Goal: Task Accomplishment & Management: Complete application form

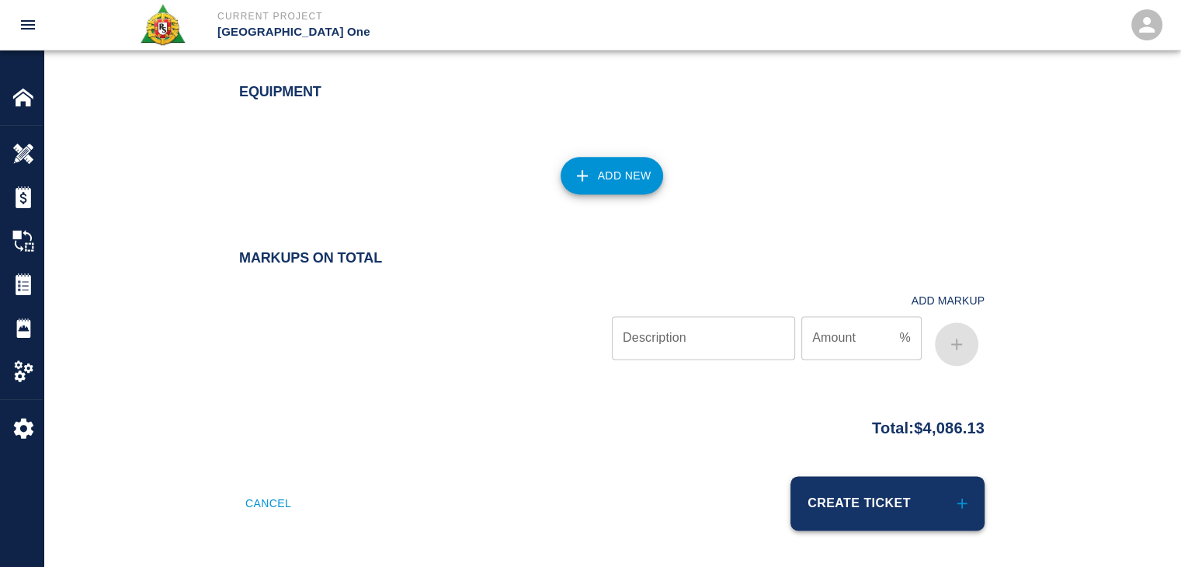
click at [840, 505] on button "Create Ticket" at bounding box center [887, 503] width 194 height 54
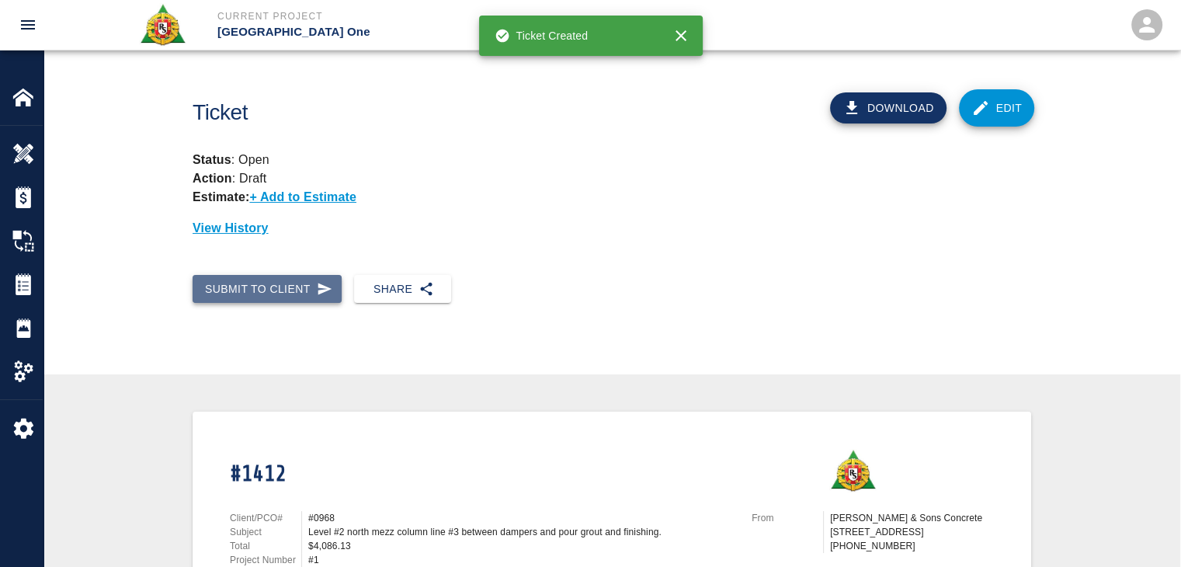
click at [311, 300] on button "Submit to Client" at bounding box center [267, 289] width 149 height 29
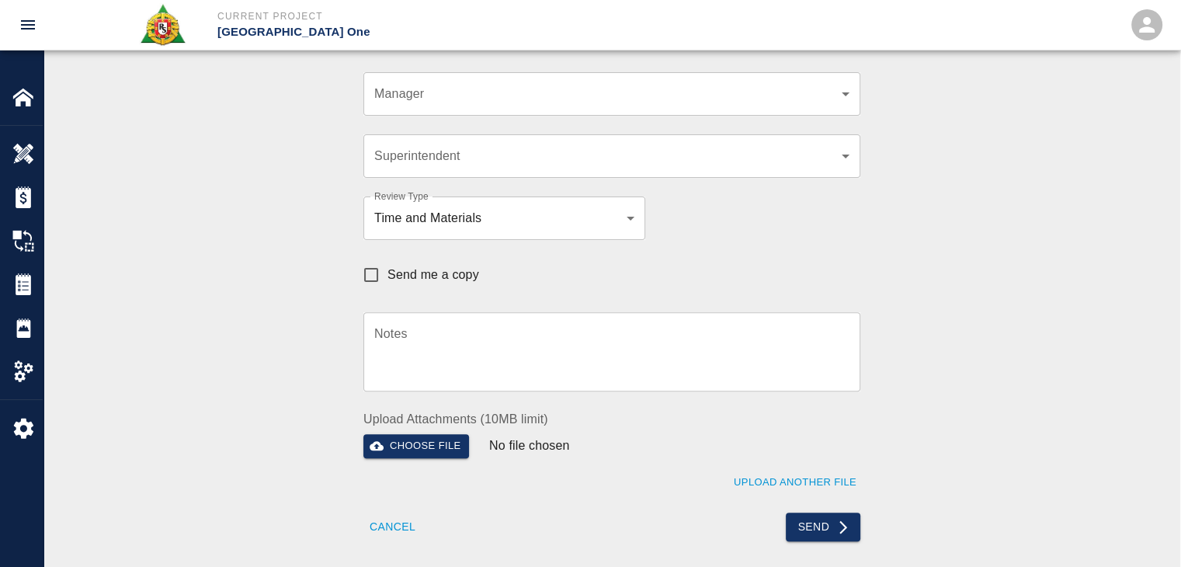
scroll to position [450, 0]
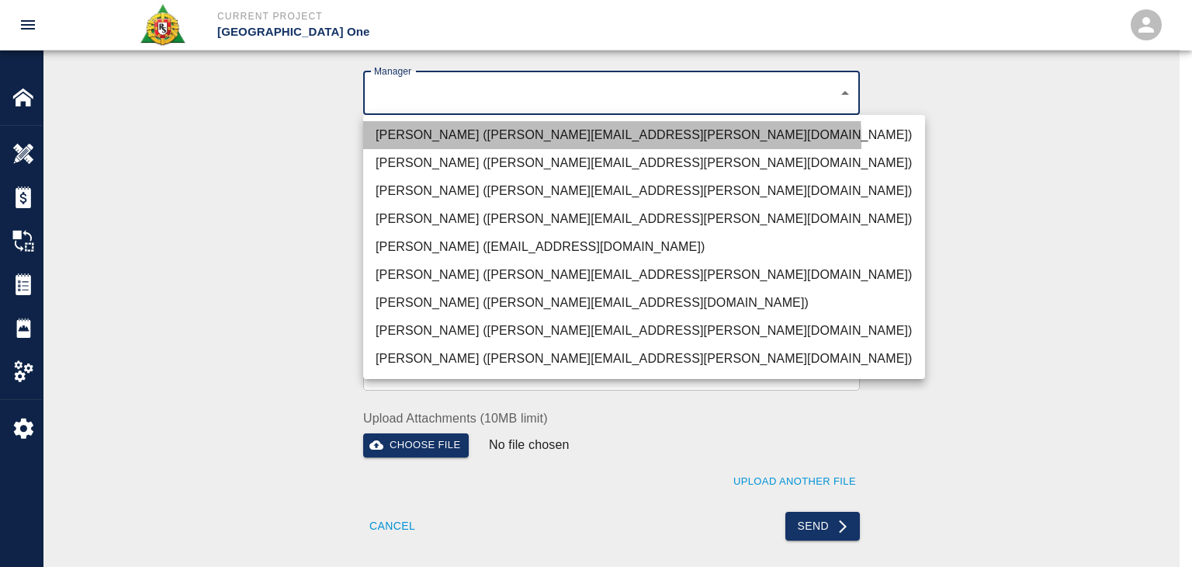
click at [411, 144] on li "[PERSON_NAME] ([PERSON_NAME][EMAIL_ADDRESS][PERSON_NAME][DOMAIN_NAME])" at bounding box center [644, 135] width 562 height 28
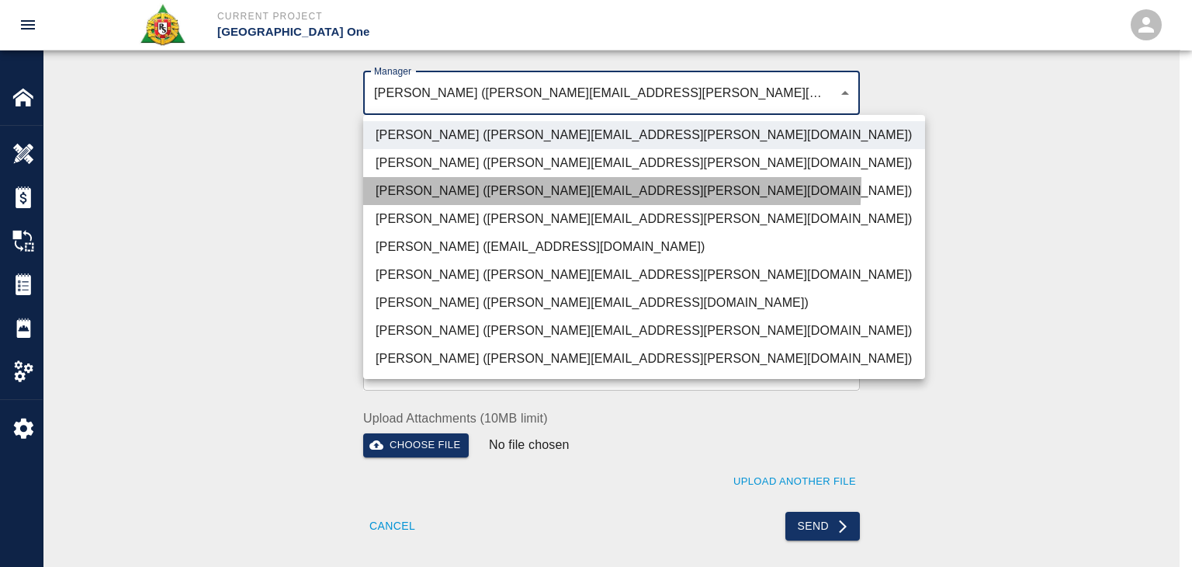
click at [413, 177] on li "Parin Kanani (parin.kanani@aecom.com)" at bounding box center [644, 191] width 562 height 28
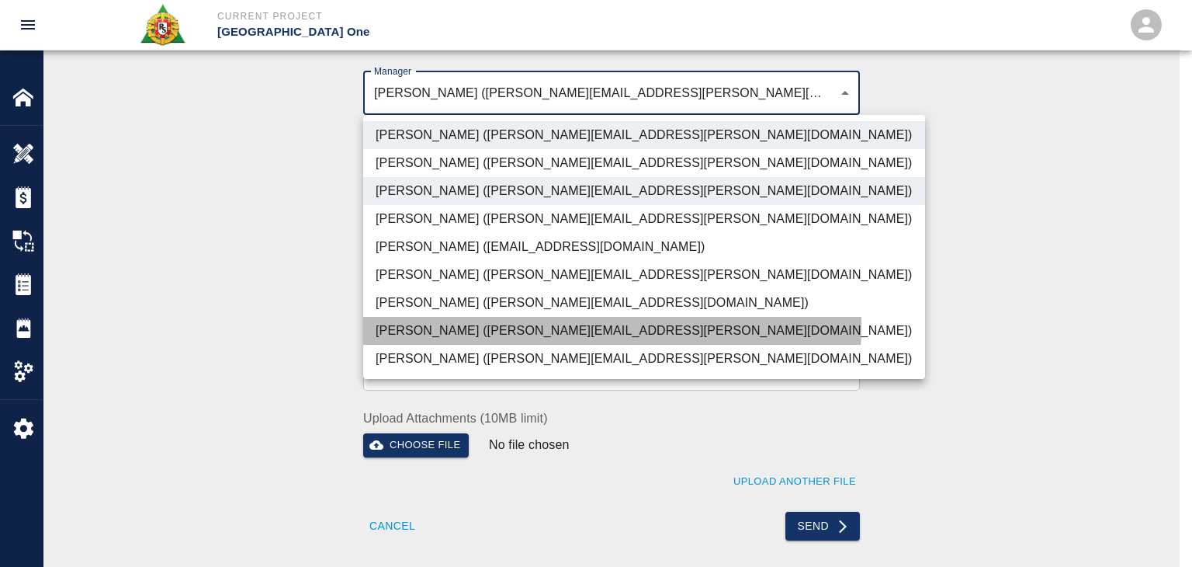
click at [439, 324] on li "Dylan Sims (dylan.sims@aecom.com)" at bounding box center [644, 331] width 562 height 28
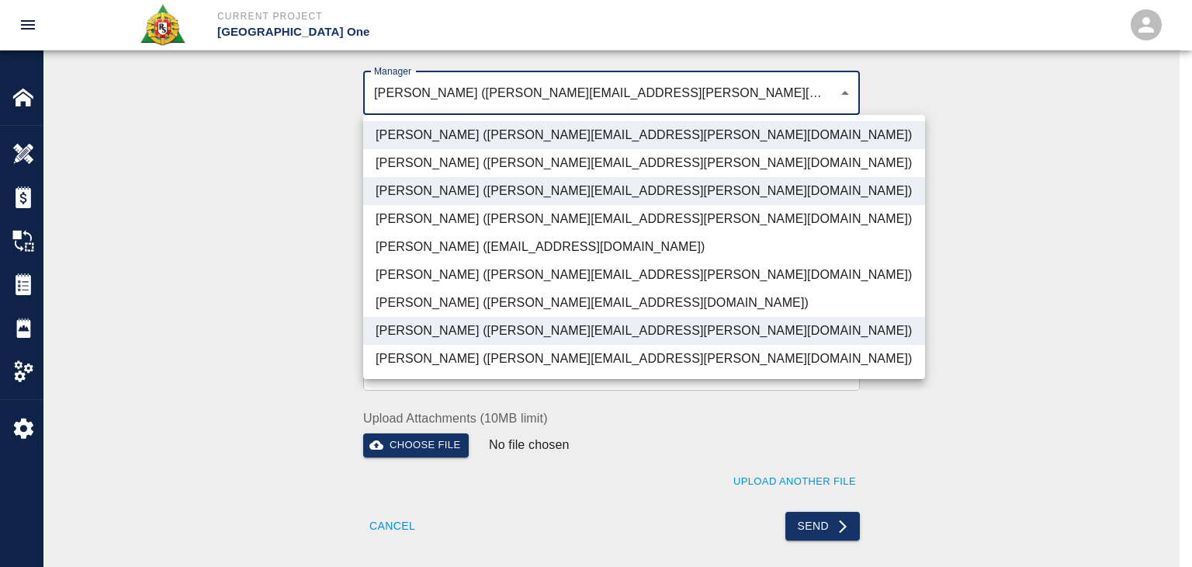
click at [437, 308] on li "Patrick Testino (patrick.testino@aecom.com)" at bounding box center [644, 303] width 562 height 28
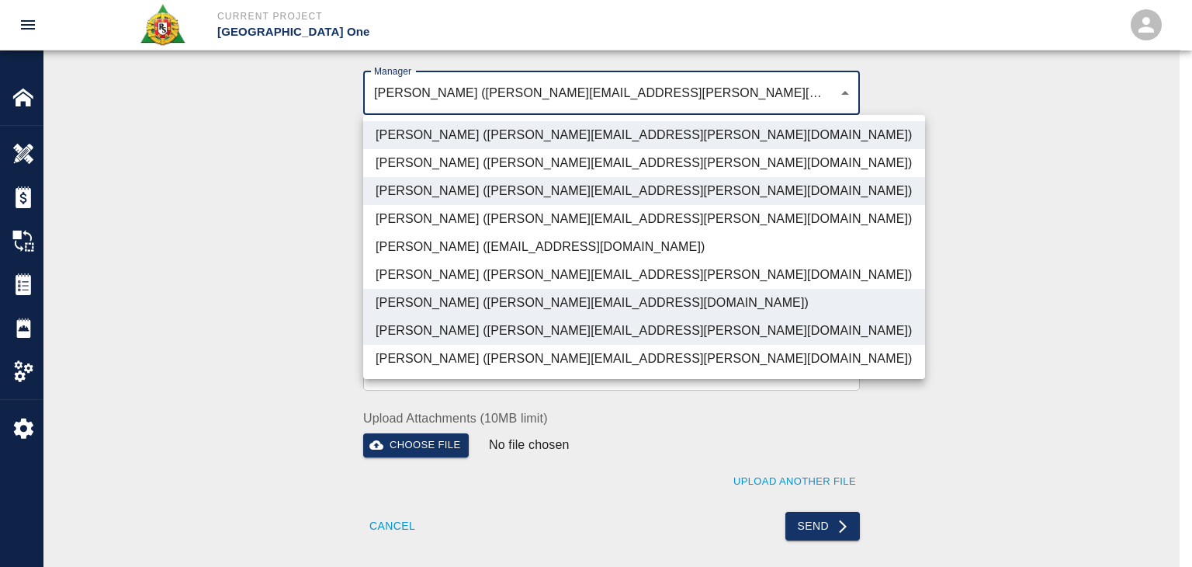
click at [438, 359] on li "Shane Lamay (shane.lamay@aecom.com)" at bounding box center [644, 359] width 562 height 28
type input "ede96749-2565-4a65-a76c-ac2c5448e16e,69d78ca4-8a93-4c72-a988-7271956ccf0b,b38a7…"
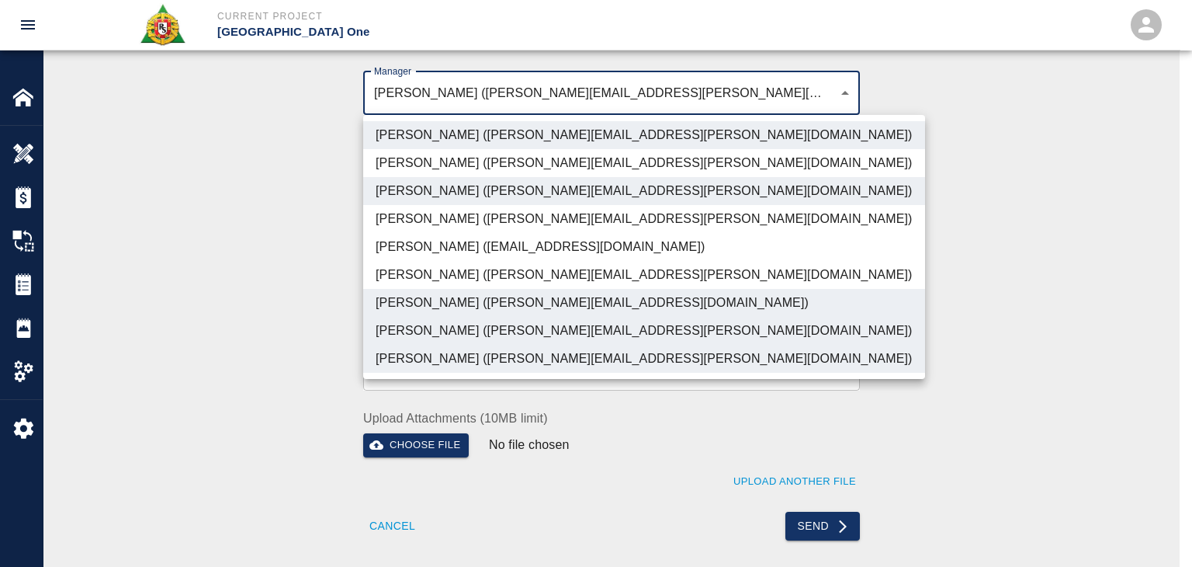
click at [228, 283] on div at bounding box center [596, 283] width 1192 height 567
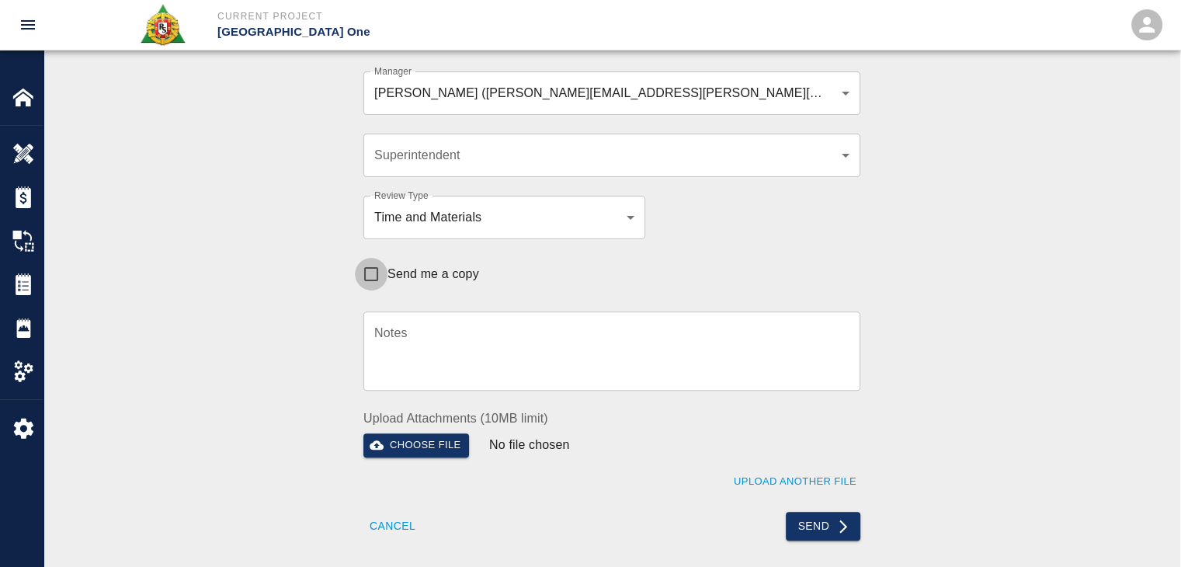
click at [372, 270] on input "Send me a copy" at bounding box center [371, 274] width 33 height 33
checkbox input "true"
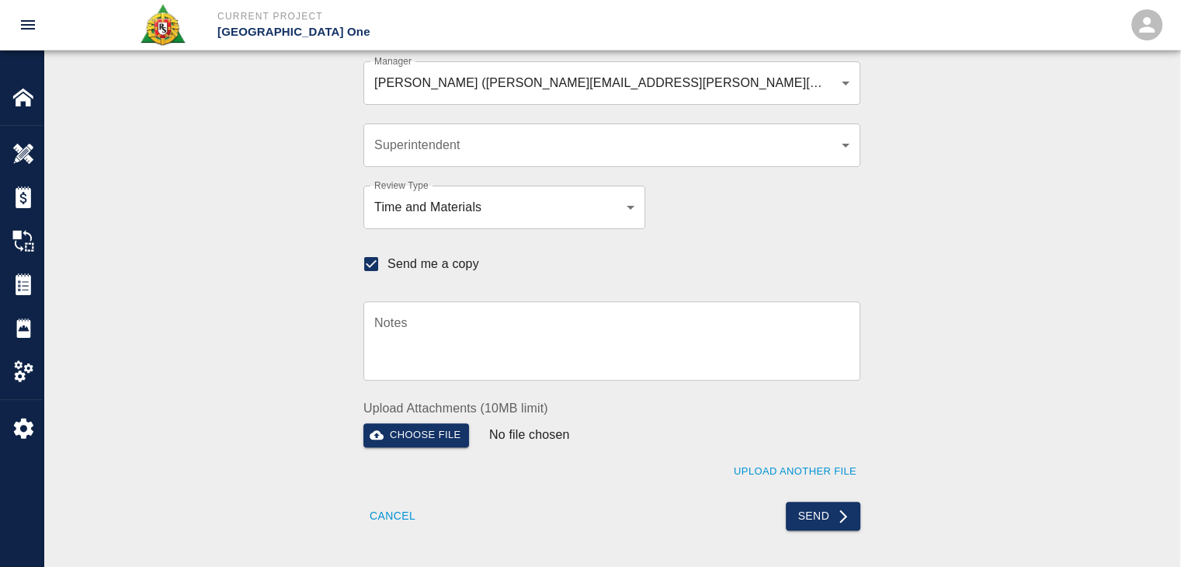
scroll to position [459, 0]
click at [816, 504] on button "Send" at bounding box center [823, 516] width 75 height 29
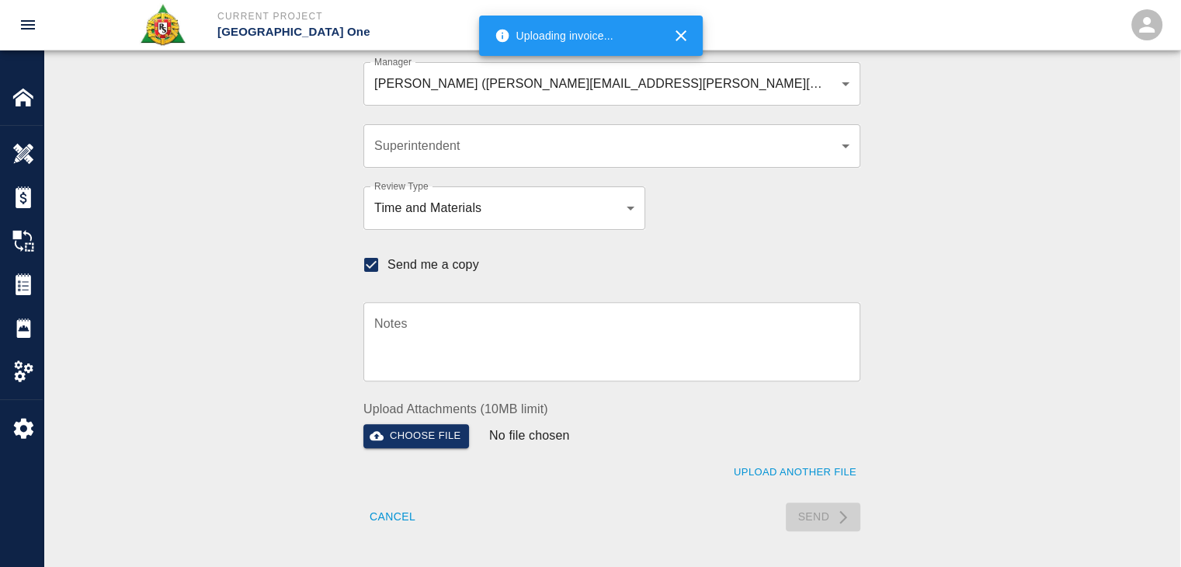
click at [708, 563] on div "Recipients Send to TracFlo User Manager Peter Hardecker (peter.hardecker@aecom.…" at bounding box center [611, 226] width 1137 height 684
checkbox input "false"
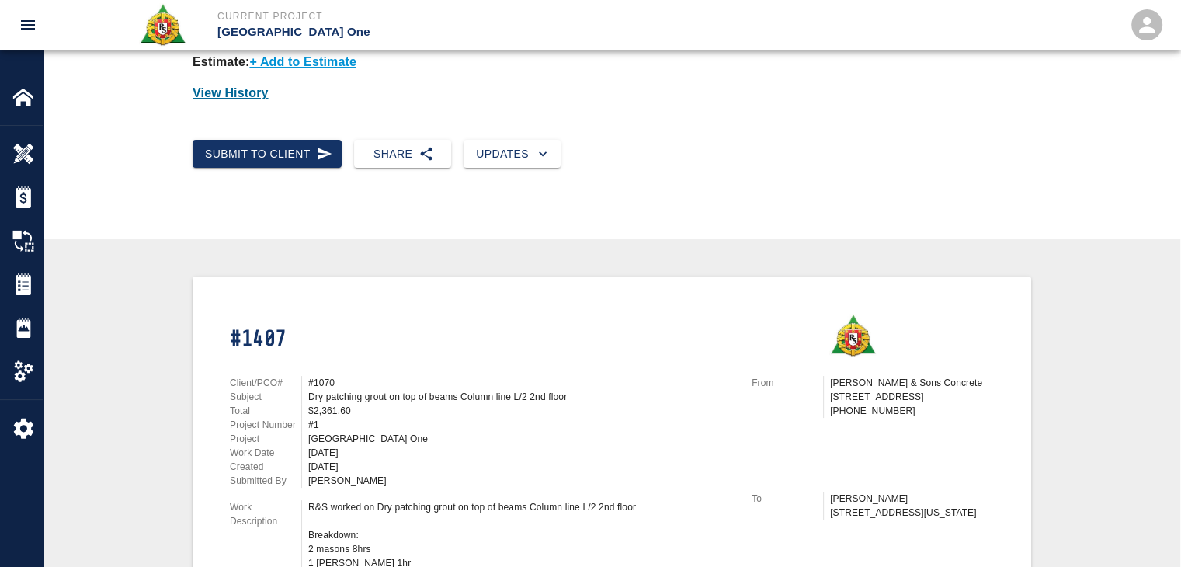
scroll to position [0, 0]
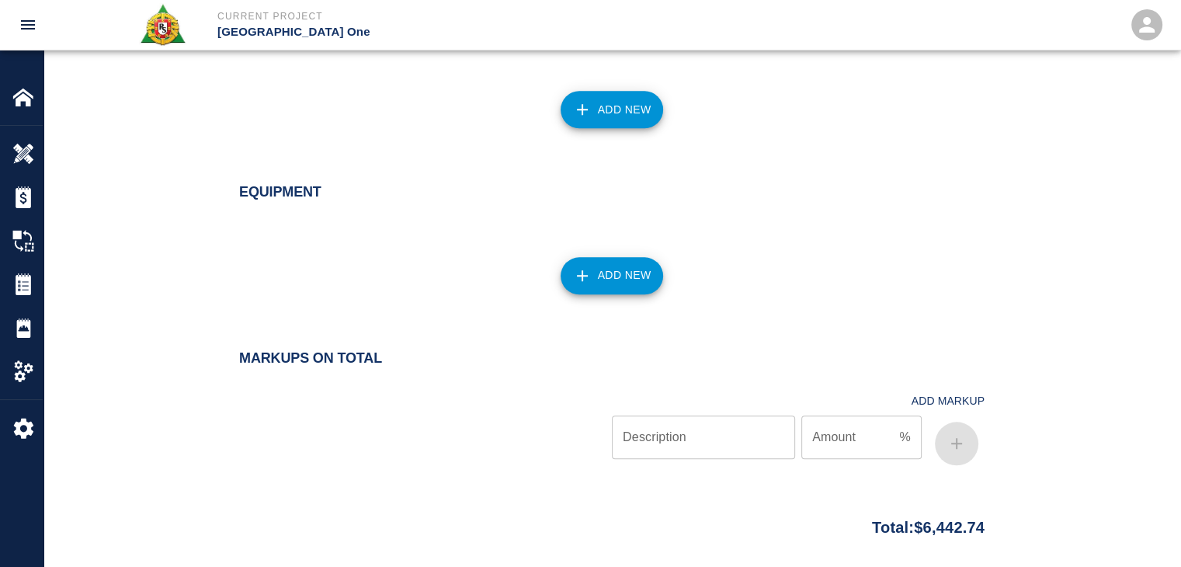
scroll to position [1700, 0]
